Goal: Task Accomplishment & Management: Complete application form

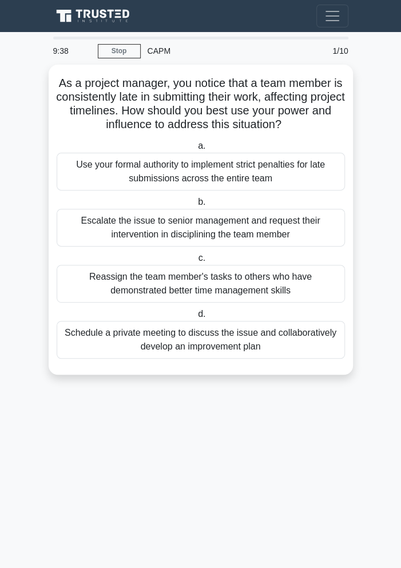
click at [313, 335] on div "Schedule a private meeting to discuss the issue and collaboratively develop an …" at bounding box center [201, 340] width 288 height 38
click at [196, 318] on input "d. Schedule a private meeting to discuss the issue and collaboratively develop …" at bounding box center [196, 313] width 0 height 7
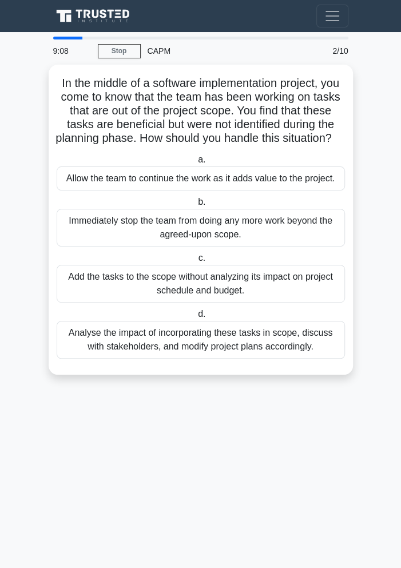
click at [309, 349] on div "Analyse the impact of incorporating these tasks in scope, discuss with stakehol…" at bounding box center [201, 340] width 288 height 38
click at [196, 318] on input "d. Analyse the impact of incorporating these tasks in scope, discuss with stake…" at bounding box center [196, 313] width 0 height 7
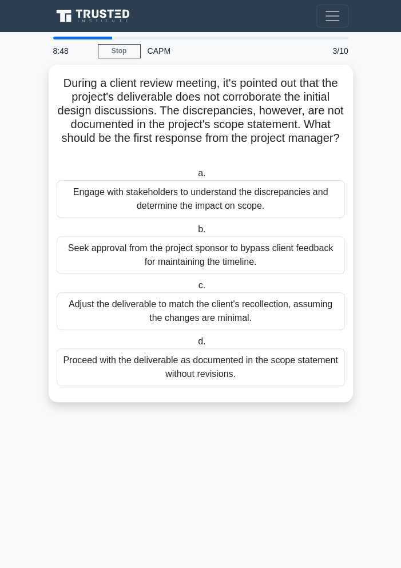
click at [68, 208] on div "Engage with stakeholders to understand the discrepancies and determine the impa…" at bounding box center [201, 199] width 288 height 38
click at [196, 177] on input "a. Engage with stakeholders to understand the discrepancies and determine the i…" at bounding box center [196, 173] width 0 height 7
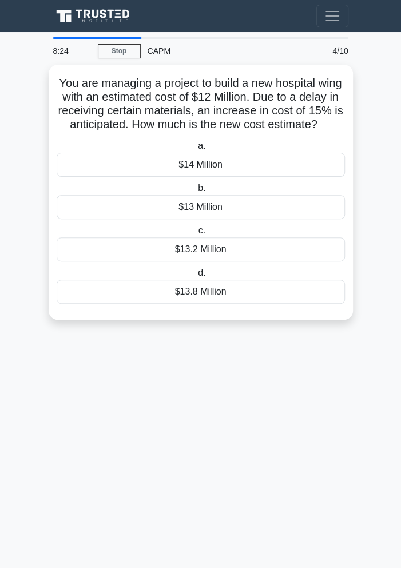
click at [114, 208] on div "$13 Million" at bounding box center [201, 207] width 288 height 24
click at [196, 192] on input "b. $13 Million" at bounding box center [196, 188] width 0 height 7
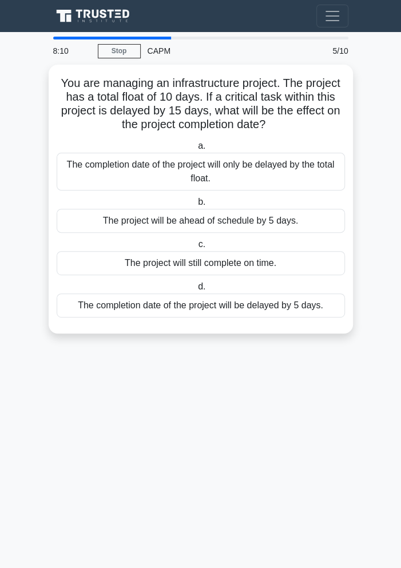
click at [83, 303] on div "The completion date of the project will be delayed by 5 days." at bounding box center [201, 305] width 288 height 24
click at [196, 290] on input "d. The completion date of the project will be delayed by 5 days." at bounding box center [196, 286] width 0 height 7
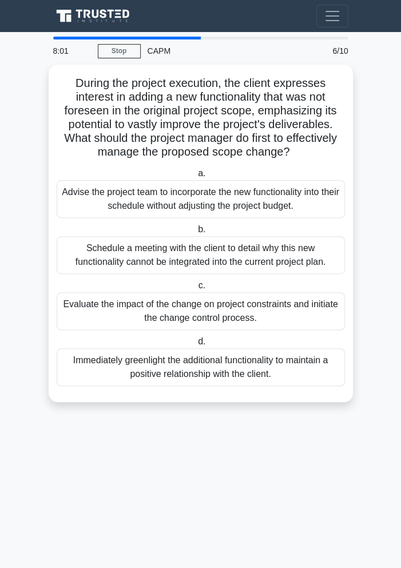
click at [68, 201] on div "Advise the project team to incorporate the new functionality into their schedul…" at bounding box center [201, 199] width 288 height 38
click at [196, 177] on input "a. Advise the project team to incorporate the new functionality into their sche…" at bounding box center [196, 173] width 0 height 7
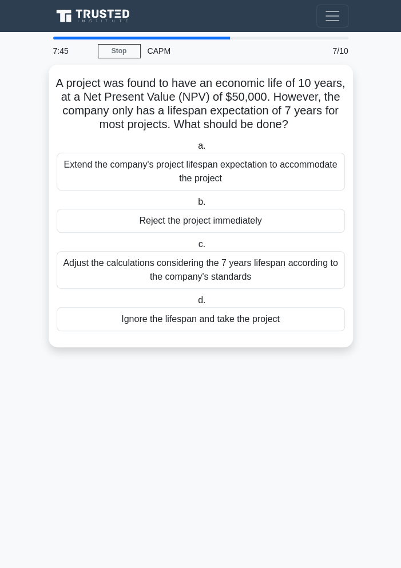
click at [76, 263] on div "Adjust the calculations considering the 7 years lifespan according to the compa…" at bounding box center [201, 270] width 288 height 38
click at [196, 248] on input "c. Adjust the calculations considering the 7 years lifespan according to the co…" at bounding box center [196, 244] width 0 height 7
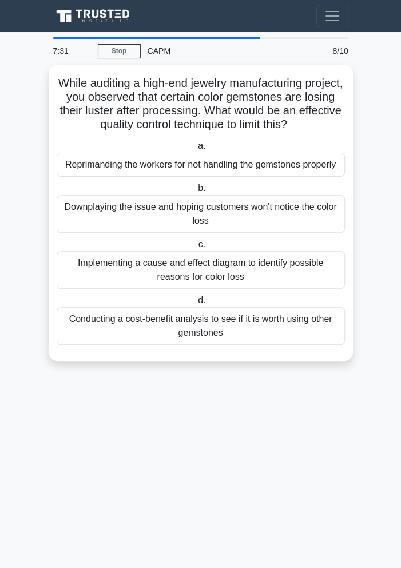
click at [82, 264] on div "Implementing a cause and effect diagram to identify possible reasons for color …" at bounding box center [201, 270] width 288 height 38
click at [196, 248] on input "c. Implementing a cause and effect diagram to identify possible reasons for col…" at bounding box center [196, 244] width 0 height 7
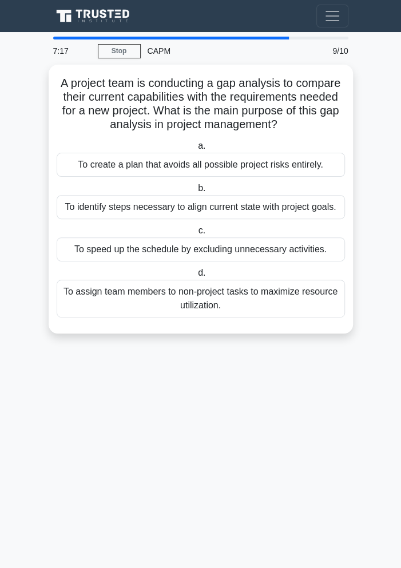
click at [75, 211] on div "To identify steps necessary to align current state with project goals." at bounding box center [201, 207] width 288 height 24
click at [196, 192] on input "b. To identify steps necessary to align current state with project goals." at bounding box center [196, 188] width 0 height 7
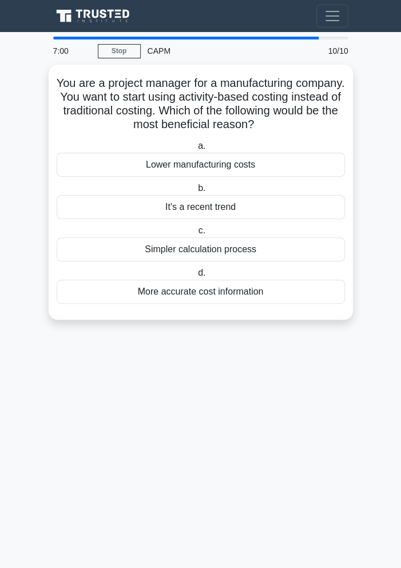
click at [126, 292] on div "More accurate cost information" at bounding box center [201, 292] width 288 height 24
click at [196, 277] on input "d. More accurate cost information" at bounding box center [196, 272] width 0 height 7
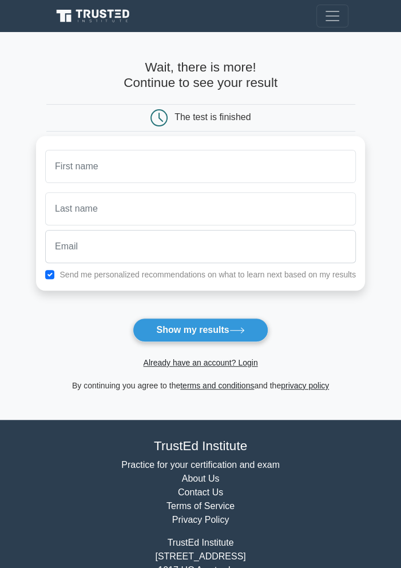
click at [74, 171] on input "text" at bounding box center [200, 166] width 310 height 33
type input "Emeliza"
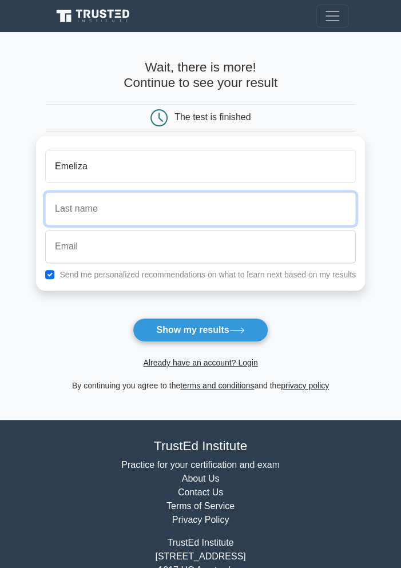
click at [67, 205] on input "text" at bounding box center [200, 208] width 310 height 33
type input "Fabula"
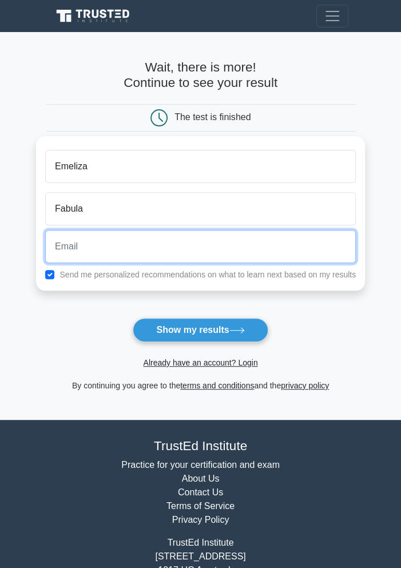
click at [67, 247] on input "email" at bounding box center [200, 246] width 310 height 33
type input "emeliza.fabula001@deped.gov.ph"
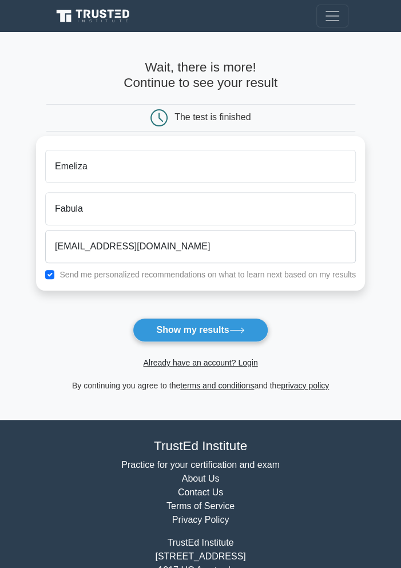
click at [229, 329] on icon at bounding box center [236, 330] width 15 height 6
